Goal: Transaction & Acquisition: Purchase product/service

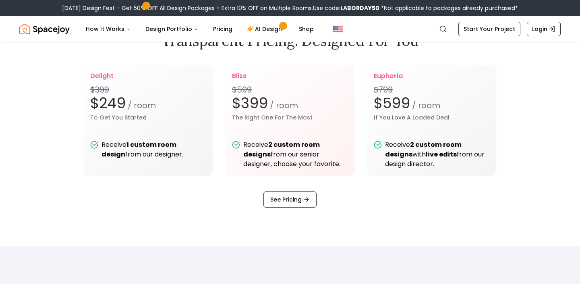
scroll to position [1003, 0]
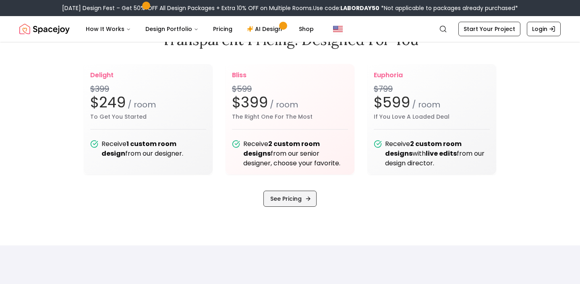
click at [282, 196] on link "See Pricing" at bounding box center [289, 199] width 53 height 16
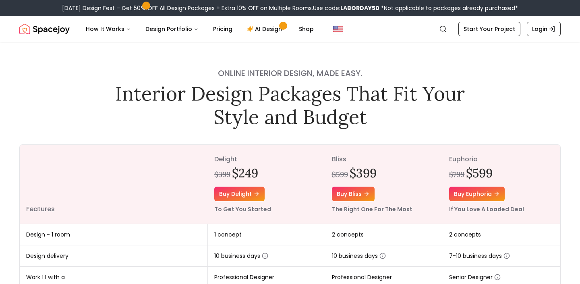
click at [140, 10] on div "Labor Day Design Fest – Get 50% OFF All Design Packages + Extra 10% OFF on Mult…" at bounding box center [290, 8] width 456 height 8
click at [262, 6] on div "Labor Day Design Fest – Get 50% OFF All Design Packages + Extra 10% OFF on Mult…" at bounding box center [290, 8] width 456 height 8
click at [162, 8] on div "Labor Day Design Fest – Get 50% OFF All Design Packages + Extra 10% OFF on Mult…" at bounding box center [290, 8] width 456 height 8
click at [362, 194] on link "Buy bliss" at bounding box center [353, 194] width 43 height 14
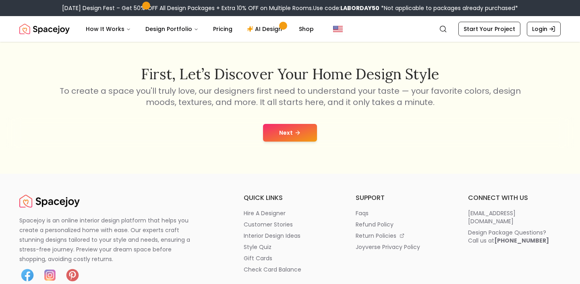
scroll to position [68, 0]
